Goal: Find specific page/section: Find specific page/section

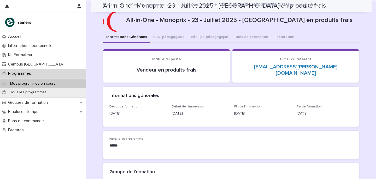
scroll to position [373, 0]
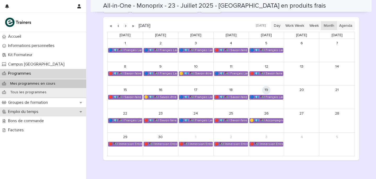
click at [28, 114] on div "Emploi du temps" at bounding box center [43, 111] width 86 height 9
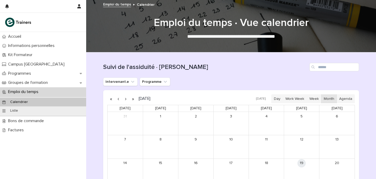
scroll to position [95, 0]
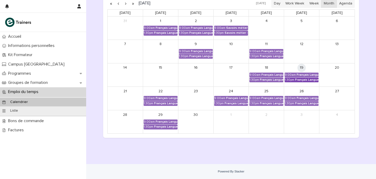
click at [301, 79] on div "Français Langue Professionnel - Interagir avec les collègues et la hiérarchie" at bounding box center [307, 80] width 24 height 4
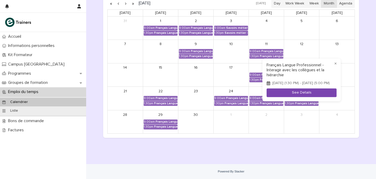
click at [296, 92] on button "See Details" at bounding box center [302, 92] width 70 height 9
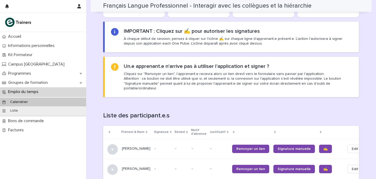
scroll to position [338, 0]
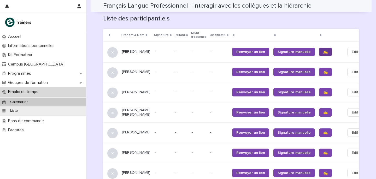
click at [319, 48] on link "✍️" at bounding box center [325, 52] width 13 height 8
click at [319, 68] on link "✍️" at bounding box center [325, 72] width 13 height 8
click at [319, 108] on link "✍️" at bounding box center [325, 112] width 13 height 8
click at [324, 130] on span "✍️" at bounding box center [326, 132] width 4 height 4
click at [319, 148] on link "✍️" at bounding box center [325, 152] width 13 height 8
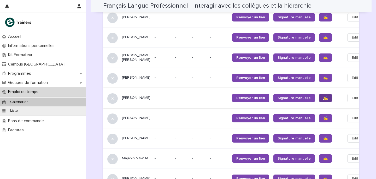
scroll to position [394, 0]
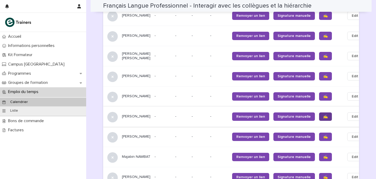
click at [324, 115] on span "✍️" at bounding box center [326, 117] width 4 height 4
click at [319, 136] on link "✍️" at bounding box center [325, 136] width 13 height 8
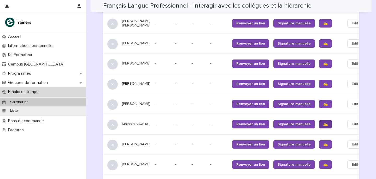
click at [319, 122] on link "✍️" at bounding box center [325, 124] width 13 height 8
click at [324, 142] on span "✍️" at bounding box center [326, 144] width 4 height 4
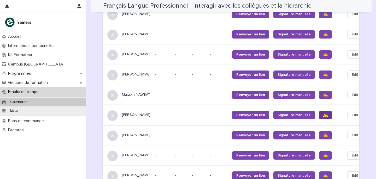
scroll to position [456, 0]
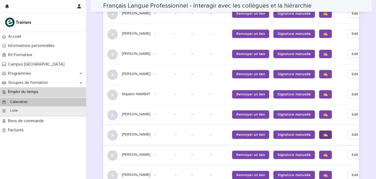
click at [324, 133] on span "✍️" at bounding box center [326, 135] width 4 height 4
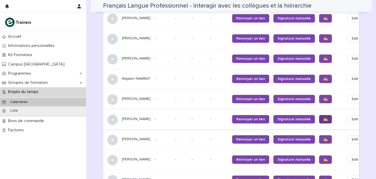
scroll to position [478, 0]
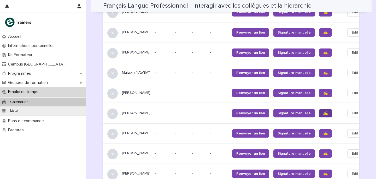
click at [324, 131] on span "✍️" at bounding box center [326, 133] width 4 height 4
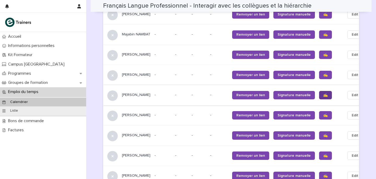
scroll to position [518, 0]
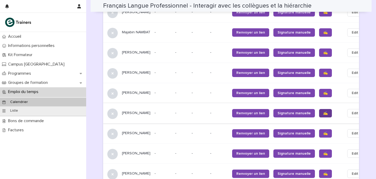
click at [324, 112] on span "✍️" at bounding box center [326, 113] width 4 height 4
click at [324, 131] on span "✍️" at bounding box center [326, 133] width 4 height 4
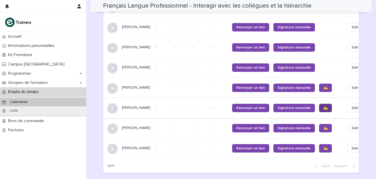
scroll to position [547, 0]
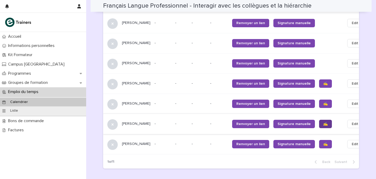
click at [319, 119] on link "✍️" at bounding box center [325, 123] width 13 height 8
click at [324, 142] on span "✍️" at bounding box center [326, 144] width 4 height 4
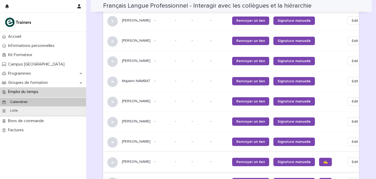
scroll to position [580, 0]
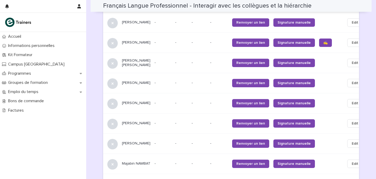
scroll to position [580, 0]
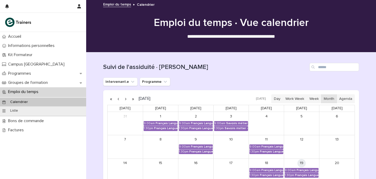
scroll to position [70, 0]
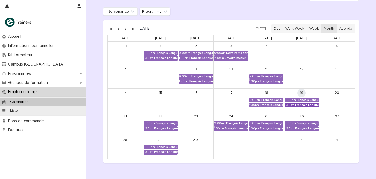
click at [309, 106] on div "Français Langue Professionnel - Interagir avec les collègues et la hiérarchie" at bounding box center [307, 105] width 24 height 4
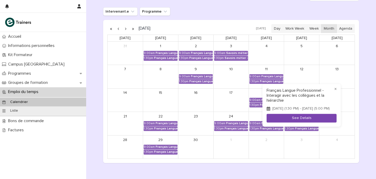
click at [305, 119] on button "See Details" at bounding box center [302, 118] width 70 height 9
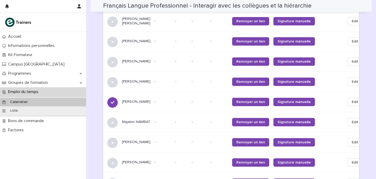
scroll to position [419, 0]
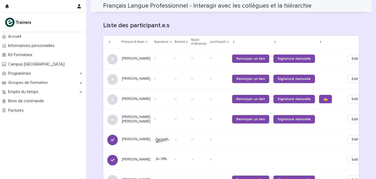
scroll to position [280, 0]
